Goal: Find specific page/section: Find specific page/section

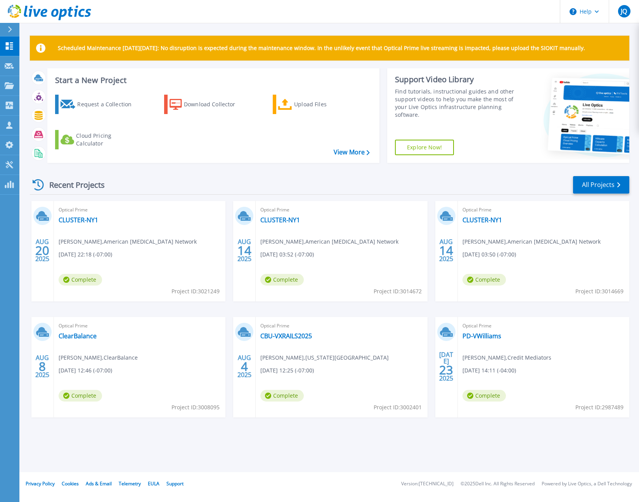
click at [188, 182] on div "Recent Projects All Projects" at bounding box center [329, 184] width 599 height 19
click at [13, 86] on icon at bounding box center [9, 85] width 9 height 7
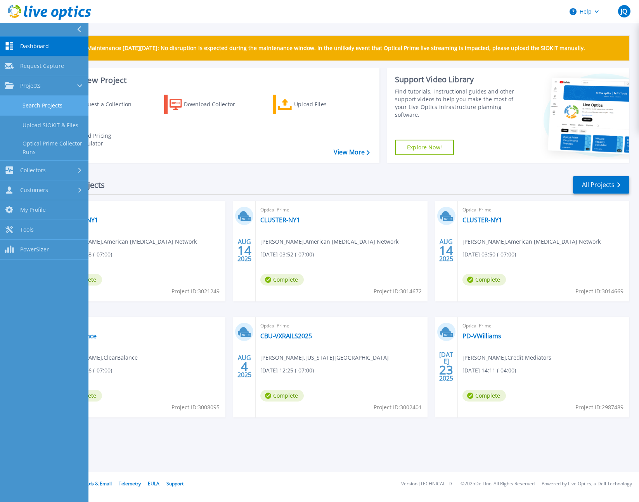
click at [45, 103] on link "Search Projects" at bounding box center [44, 106] width 88 height 20
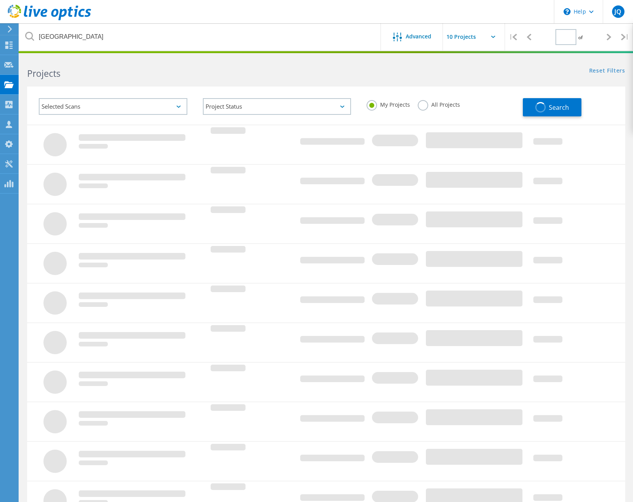
type input "1"
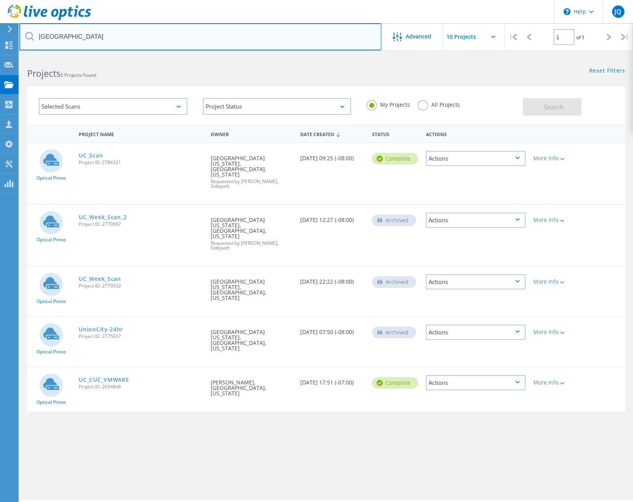
click at [116, 34] on input "[GEOGRAPHIC_DATA]" at bounding box center [200, 36] width 362 height 27
click at [305, 45] on input "[GEOGRAPHIC_DATA]" at bounding box center [200, 36] width 362 height 27
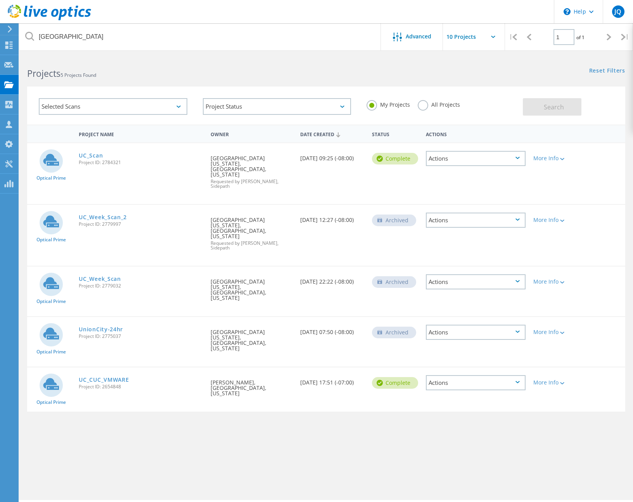
click at [227, 74] on h2 "Projects 5 Projects Found" at bounding box center [172, 73] width 291 height 13
click at [87, 154] on link "UC_Scan" at bounding box center [91, 155] width 24 height 5
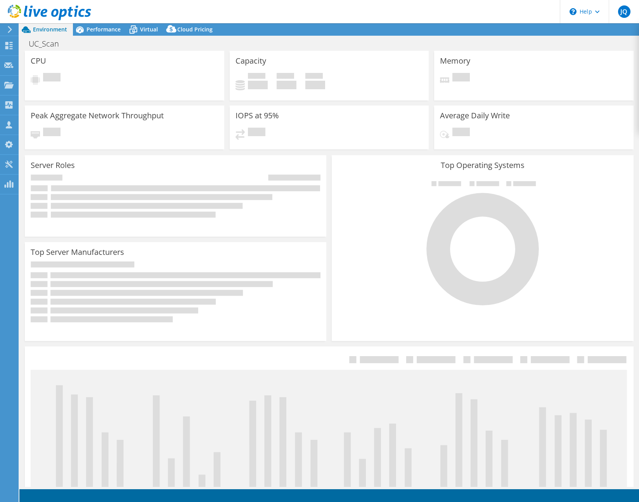
select select "USD"
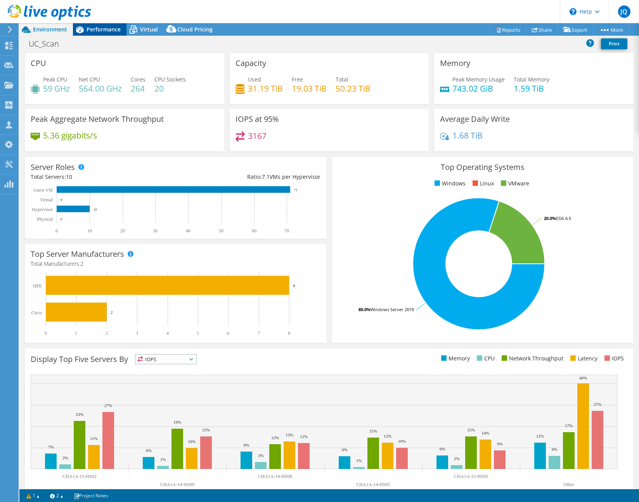
click at [101, 28] on span "Performance" at bounding box center [103, 29] width 34 height 7
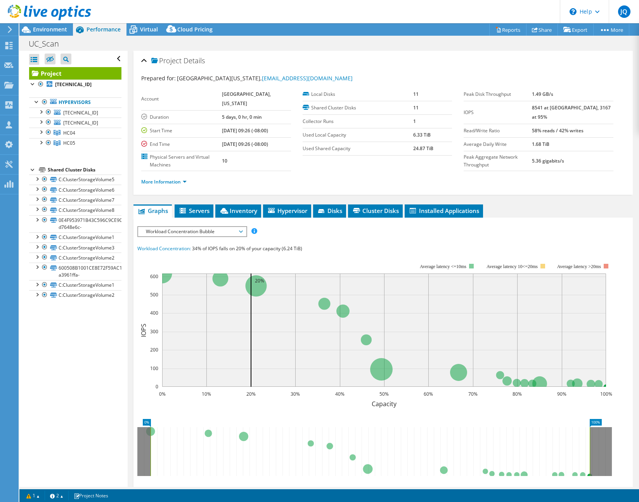
click at [339, 64] on div "Project Details" at bounding box center [382, 61] width 483 height 17
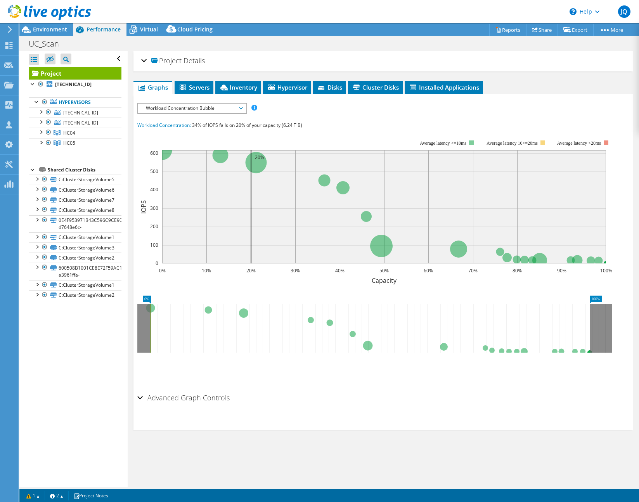
click at [346, 61] on div "Project Details" at bounding box center [382, 61] width 483 height 17
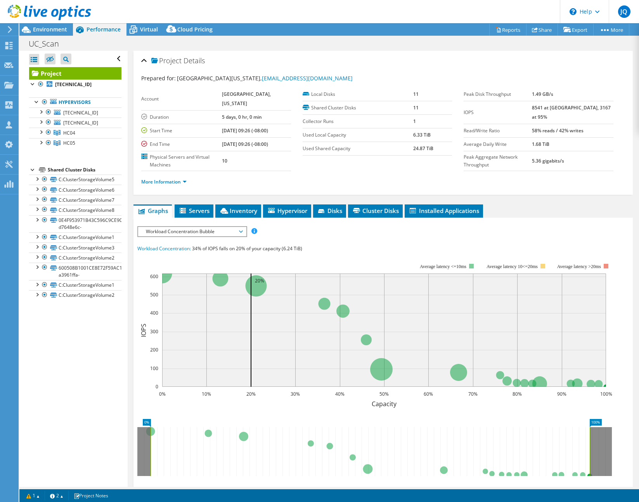
click at [332, 45] on div "UC_Scan Print" at bounding box center [328, 43] width 619 height 14
click at [261, 60] on div "Project Details" at bounding box center [382, 61] width 483 height 17
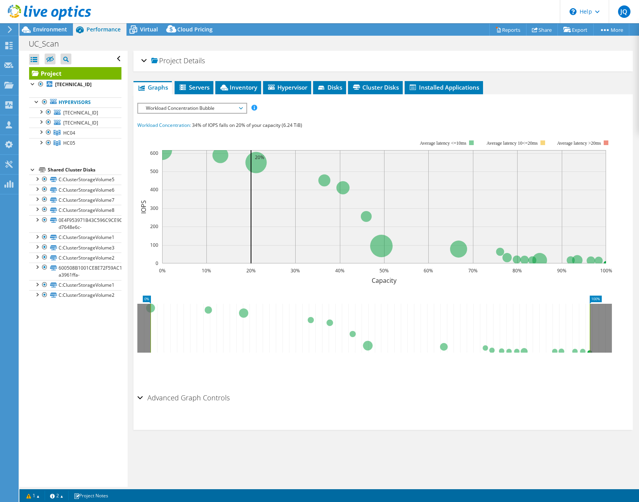
click at [261, 60] on div "Project Details" at bounding box center [382, 61] width 483 height 17
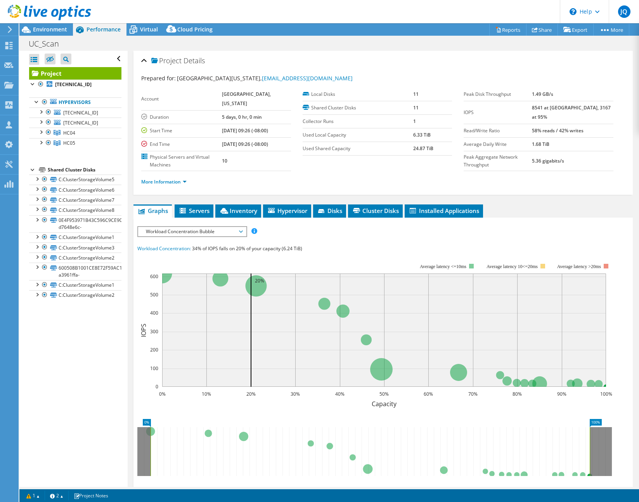
click at [278, 43] on div "UC_Scan Print" at bounding box center [328, 43] width 619 height 14
click at [52, 32] on span "Environment" at bounding box center [50, 29] width 34 height 7
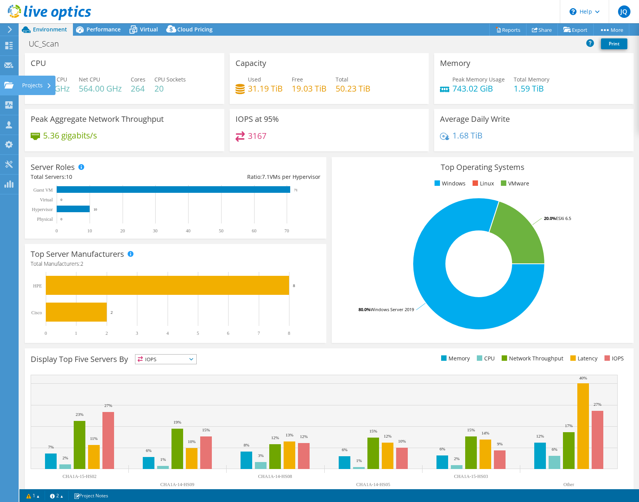
click at [12, 86] on use at bounding box center [8, 84] width 9 height 7
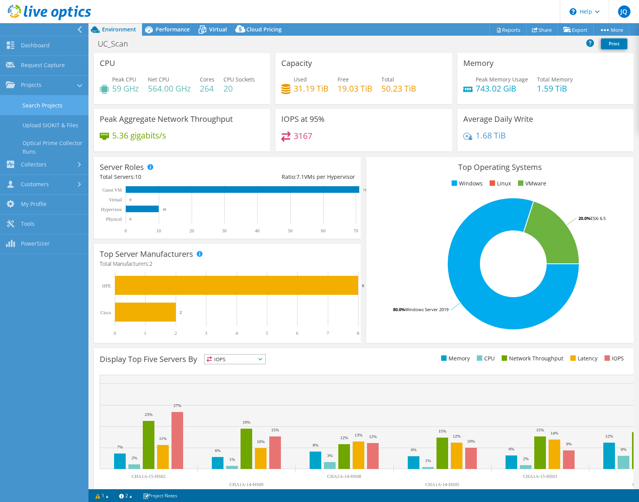
click at [40, 105] on link "Search Projects" at bounding box center [44, 105] width 88 height 20
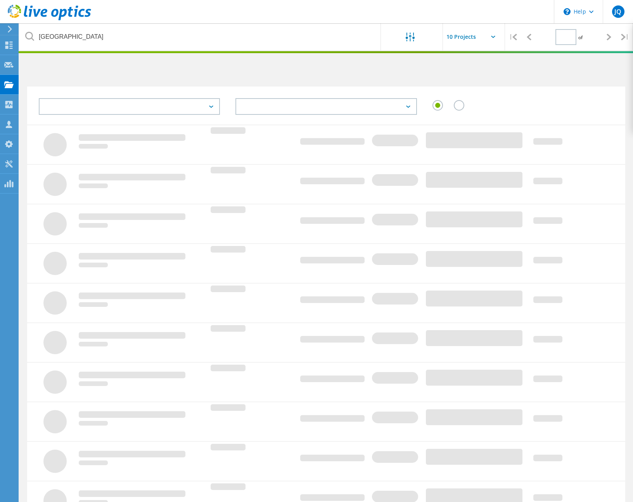
type input "1"
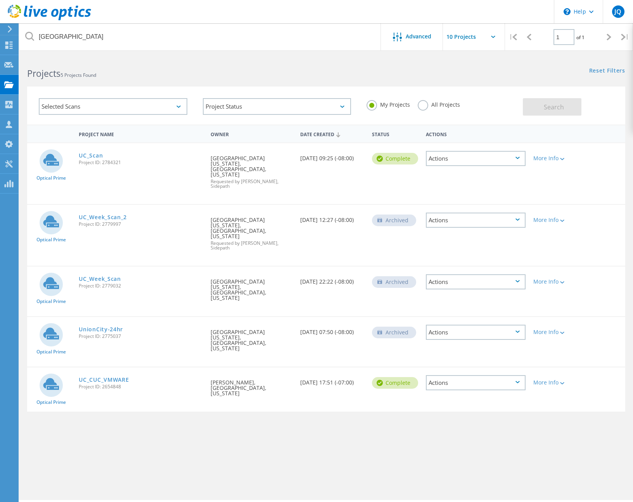
click at [419, 105] on label "All Projects" at bounding box center [439, 103] width 42 height 7
click at [0, 0] on input "All Projects" at bounding box center [0, 0] width 0 height 0
click at [533, 113] on button "Search" at bounding box center [552, 106] width 59 height 17
